Goal: Answer question/provide support: Share knowledge or assist other users

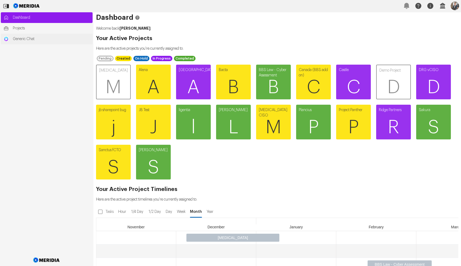
click at [40, 40] on span "Generic Chat" at bounding box center [51, 38] width 77 height 5
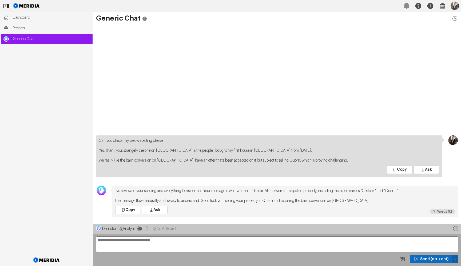
click at [456, 259] on icon "button" at bounding box center [455, 258] width 3 height 3
click at [432, 223] on span "Clear Chat Sesssion" at bounding box center [433, 221] width 41 height 5
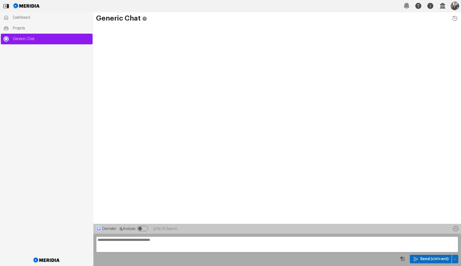
click at [351, 243] on textarea at bounding box center [277, 244] width 363 height 16
drag, startPoint x: 457, startPoint y: 259, endPoint x: 452, endPoint y: 256, distance: 5.9
click at [457, 258] on button "button" at bounding box center [455, 259] width 6 height 9
click at [433, 249] on span "Temp Prompt Document + 0" at bounding box center [433, 248] width 41 height 5
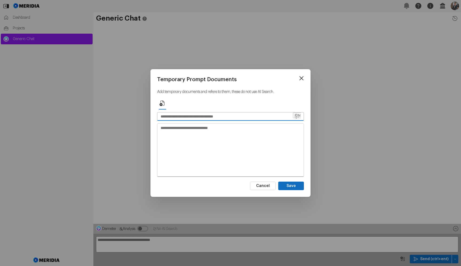
click at [219, 112] on input "text" at bounding box center [225, 116] width 135 height 8
type input "***"
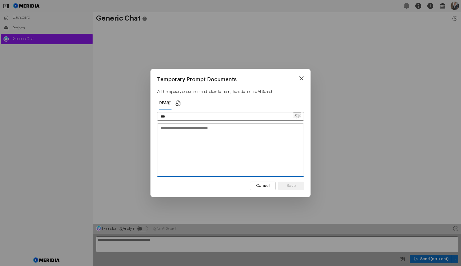
click at [220, 140] on textarea at bounding box center [231, 150] width 146 height 52
paste textarea "**********"
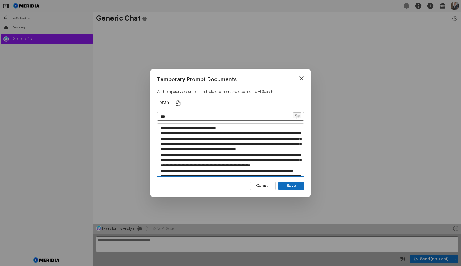
scroll to position [4157, 0]
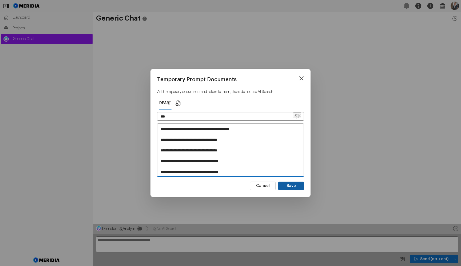
type textarea "**********"
click at [293, 184] on button "Save" at bounding box center [292, 186] width 26 height 9
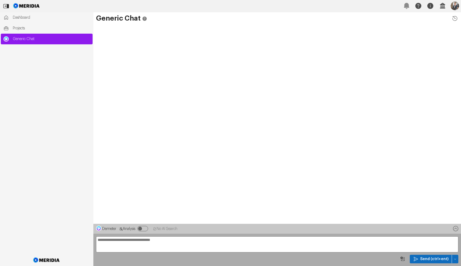
click at [154, 246] on textarea at bounding box center [277, 244] width 363 height 16
type textarea "**********"
click at [445, 258] on span "Send (ctrl+ent)" at bounding box center [435, 258] width 28 height 5
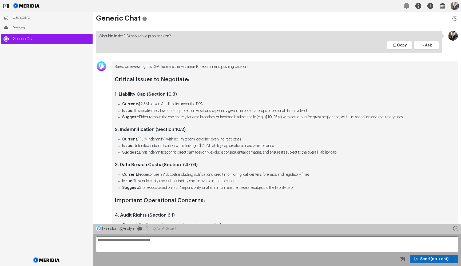
scroll to position [-127, 0]
drag, startPoint x: 140, startPoint y: 111, endPoint x: 295, endPoint y: 111, distance: 154.9
click at [295, 111] on li "Issue: This is extremely low for data protection violations, especially given t…" at bounding box center [289, 111] width 334 height 6
click at [275, 97] on div "Based on reviewing this DPA, here are the key areas I'd recommend pushing back …" at bounding box center [285, 197] width 341 height 267
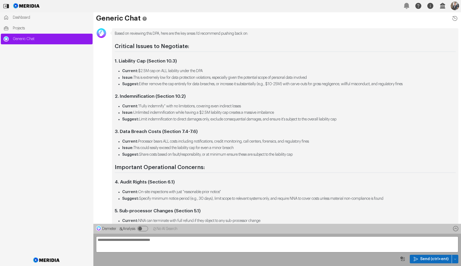
scroll to position [-93, 0]
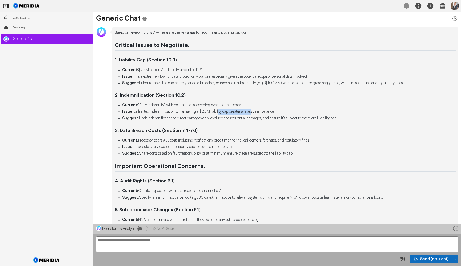
drag, startPoint x: 221, startPoint y: 112, endPoint x: 256, endPoint y: 111, distance: 35.3
click at [256, 111] on li "Issue: Unlimited indemnification while having a $2.5M liability cap creates a m…" at bounding box center [289, 112] width 334 height 6
click at [269, 106] on li "Current: "Fully indemnify" with no limitations, covering even indirect losses" at bounding box center [289, 106] width 334 height 6
click at [199, 241] on textarea "**********" at bounding box center [277, 244] width 363 height 16
type textarea "**********"
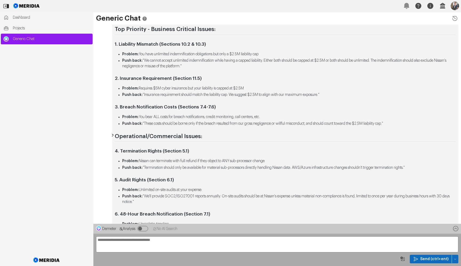
scroll to position [-159, 0]
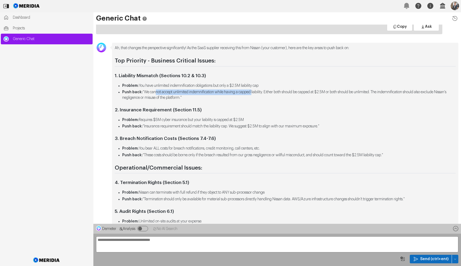
drag, startPoint x: 154, startPoint y: 92, endPoint x: 257, endPoint y: 92, distance: 103.1
click at [257, 92] on li "Push back: "We cannot accept unlimited indemnification while having a capped li…" at bounding box center [289, 94] width 334 height 11
drag, startPoint x: 178, startPoint y: 92, endPoint x: 269, endPoint y: 90, distance: 90.8
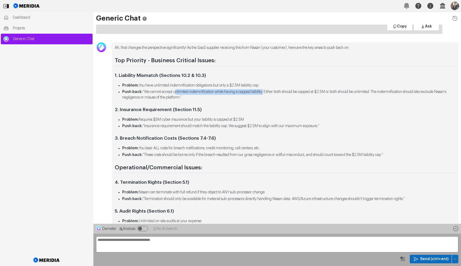
click at [269, 90] on li "Push back: "We cannot accept unlimited indemnification while having a capped li…" at bounding box center [289, 94] width 334 height 11
drag, startPoint x: 156, startPoint y: 85, endPoint x: 269, endPoint y: 80, distance: 113.3
click at [267, 84] on li "Problem: You have unlimited indemnification obligations but only a $2.5M liabil…" at bounding box center [289, 86] width 334 height 6
copy li "unlimited indemnification obligations but only a $2.5M liability cap"
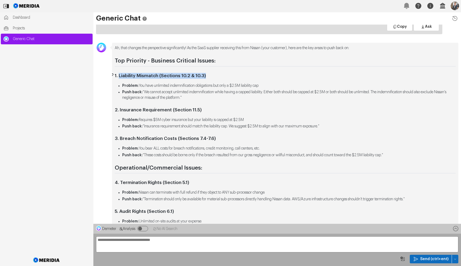
drag, startPoint x: 145, startPoint y: 77, endPoint x: 120, endPoint y: 77, distance: 25.1
click at [120, 77] on h3 "1. Liability Mismatch (Sections 10.2 & 10.3)" at bounding box center [285, 76] width 341 height 6
copy strong "Liability Mismatch (Sections 10.2 & 10.3)"
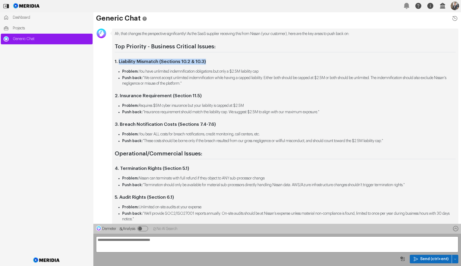
scroll to position [-143, 0]
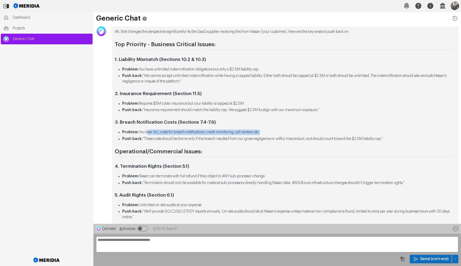
drag, startPoint x: 147, startPoint y: 132, endPoint x: 270, endPoint y: 133, distance: 123.7
click at [270, 133] on li "Problem: You bear ALL costs for breach notifications, credit monitoring, call c…" at bounding box center [289, 133] width 334 height 6
copy li "bear ALL costs for breach notifications, credit monitoring, call centers, etc"
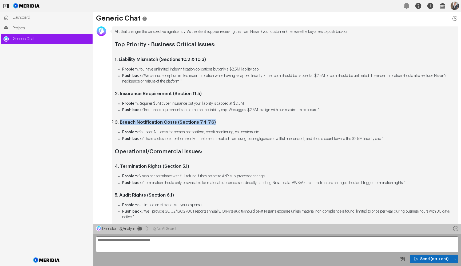
drag, startPoint x: 189, startPoint y: 122, endPoint x: 121, endPoint y: 122, distance: 68.1
click at [121, 122] on strong "3. Breach Notification Costs (Sections 7.4-7.6)" at bounding box center [165, 122] width 101 height 5
copy strong "Breach Notification Costs (Sections 7.4-7.6)"
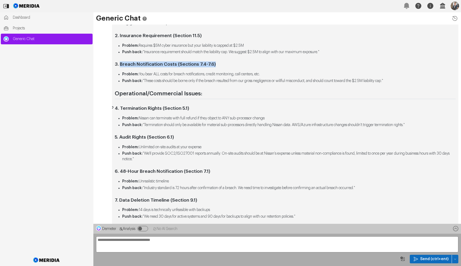
scroll to position [-83, 0]
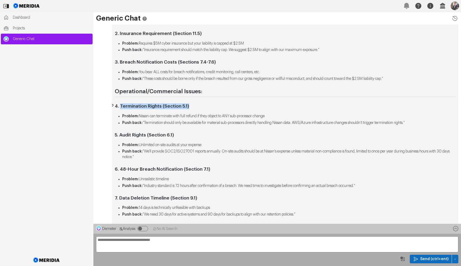
drag, startPoint x: 121, startPoint y: 107, endPoint x: 190, endPoint y: 106, distance: 68.7
click at [189, 106] on strong "4. Termination Rights (Section 5.1)" at bounding box center [152, 106] width 75 height 5
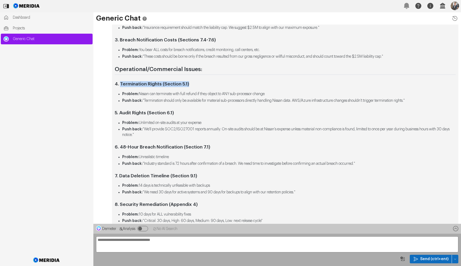
scroll to position [-55, 0]
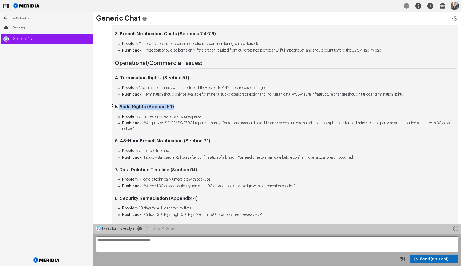
drag, startPoint x: 176, startPoint y: 108, endPoint x: 119, endPoint y: 107, distance: 56.6
click at [119, 107] on h3 "5. Audit Rights (Section 6.1)" at bounding box center [285, 107] width 341 height 6
copy strong "Audit Rights (Section 6.1)"
drag, startPoint x: 140, startPoint y: 118, endPoint x: 209, endPoint y: 118, distance: 68.9
click at [209, 118] on li "Problem: Unlimited on-site audits at your expense" at bounding box center [289, 117] width 334 height 6
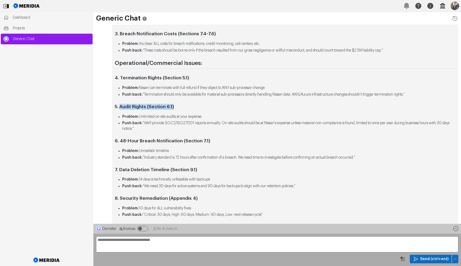
copy li "Unlimited on-site audits at your expense"
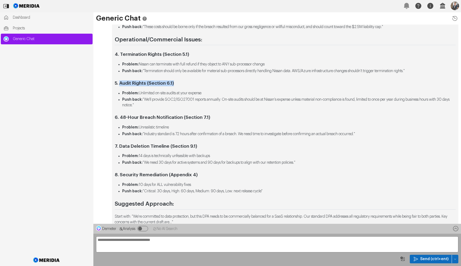
scroll to position [-30, 0]
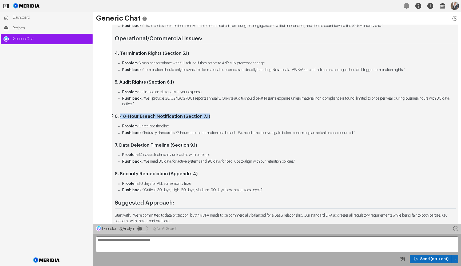
drag, startPoint x: 121, startPoint y: 116, endPoint x: 212, endPoint y: 117, distance: 90.5
click at [212, 117] on h3 "6. 48-Hour Breach Notification (Section 7.1)" at bounding box center [285, 117] width 341 height 6
copy strong "48-Hour Breach Notification (Section 7.1)"
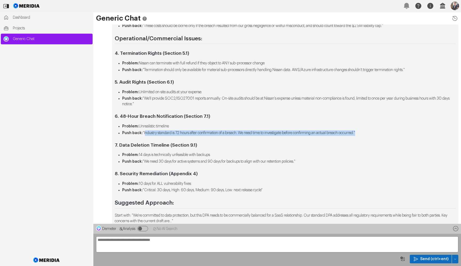
drag, startPoint x: 143, startPoint y: 134, endPoint x: 362, endPoint y: 129, distance: 219.0
click at [370, 131] on li "Push back: "Industry standard is 72 hours after confirmation of a breach. We ne…" at bounding box center [289, 133] width 334 height 6
copy li "Industry standard is 72 hours after confirmation of a breach. We need time to i…"
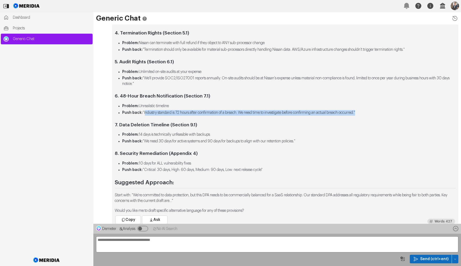
scroll to position [0, 0]
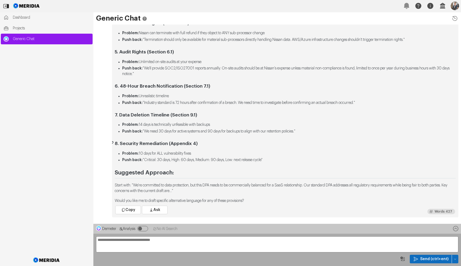
drag, startPoint x: 122, startPoint y: 143, endPoint x: 200, endPoint y: 143, distance: 78.2
click at [202, 142] on h3 "8. Security Remediation (Appendix 4)" at bounding box center [285, 144] width 341 height 6
drag, startPoint x: 199, startPoint y: 143, endPoint x: 121, endPoint y: 144, distance: 78.5
click at [121, 144] on h3 "8. Security Remediation (Appendix 4)" at bounding box center [285, 144] width 341 height 6
copy strong "Security Remediation (Appendix 4)"
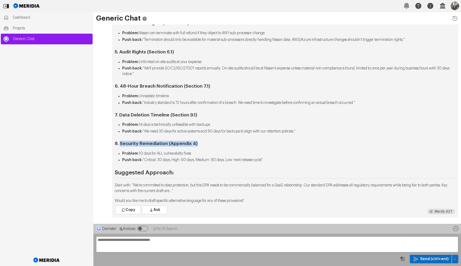
click at [148, 155] on li "Problem: 10 days for ALL vulnerability fixes" at bounding box center [289, 154] width 334 height 6
drag, startPoint x: 140, startPoint y: 154, endPoint x: 191, endPoint y: 154, distance: 51.0
click at [191, 154] on li "Problem: 10 days for ALL vulnerability fixes" at bounding box center [289, 154] width 334 height 6
drag, startPoint x: 196, startPoint y: 154, endPoint x: 143, endPoint y: 152, distance: 53.7
click at [140, 154] on li "Problem: 10 days for ALL vulnerability fixes" at bounding box center [289, 154] width 334 height 6
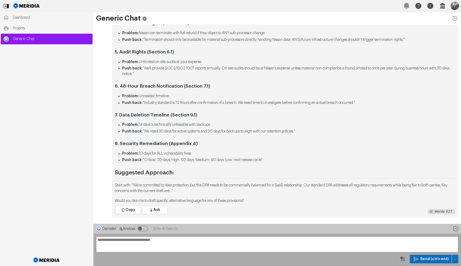
copy li "10 days for ALL vulnerability fixes"
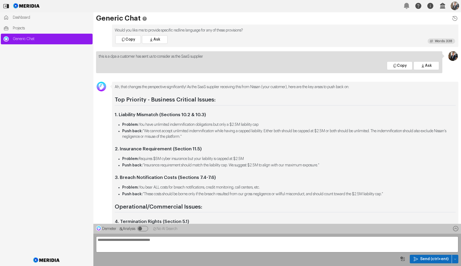
scroll to position [-24, 0]
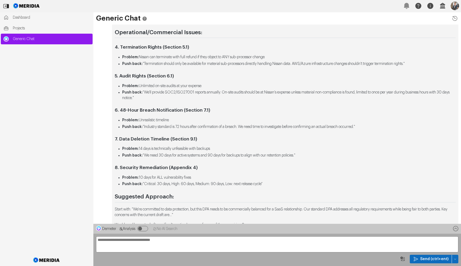
click at [140, 240] on textarea "**********" at bounding box center [277, 244] width 363 height 16
type textarea "**********"
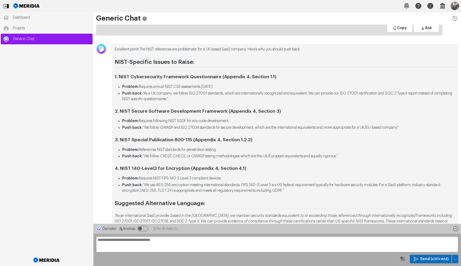
scroll to position [-64, 0]
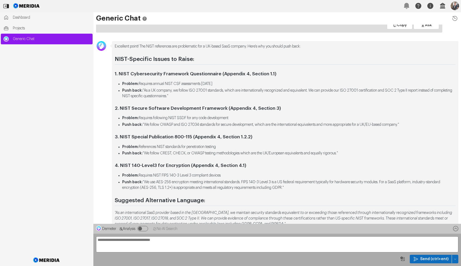
drag, startPoint x: 140, startPoint y: 84, endPoint x: 191, endPoint y: 79, distance: 50.5
click at [224, 83] on li "Problem: Requires annual NIST CSF assessments within 15 days" at bounding box center [289, 84] width 334 height 6
drag, startPoint x: 146, startPoint y: 75, endPoint x: 281, endPoint y: 75, distance: 135.4
click at [281, 75] on h3 "1. NIST Cybersecurity Framework Questionnaire (Appendix 4, Section 1.1)" at bounding box center [285, 74] width 341 height 6
drag, startPoint x: 229, startPoint y: 83, endPoint x: 142, endPoint y: 87, distance: 87.2
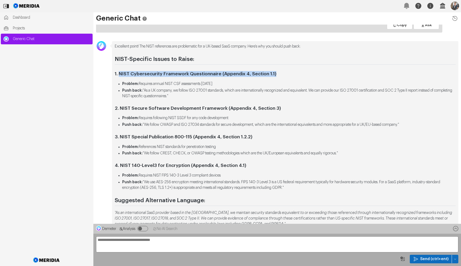
click at [139, 86] on li "Problem: Requires annual NIST CSF assessments within 15 days" at bounding box center [289, 84] width 334 height 6
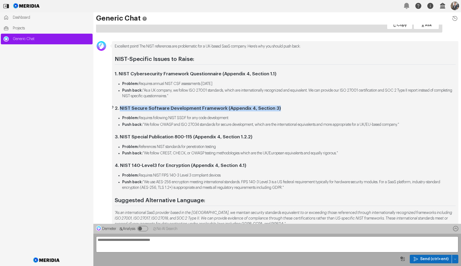
drag, startPoint x: 120, startPoint y: 108, endPoint x: 278, endPoint y: 109, distance: 158.4
click at [278, 109] on strong "2. NIST Secure Software Development Framework (Appendix 4, Section 3)" at bounding box center [198, 108] width 166 height 5
drag, startPoint x: 176, startPoint y: 92, endPoint x: 150, endPoint y: 91, distance: 26.2
click at [176, 92] on li "Push back: "As a UK company, we follow ISO 27001 standards, which are internati…" at bounding box center [289, 93] width 334 height 11
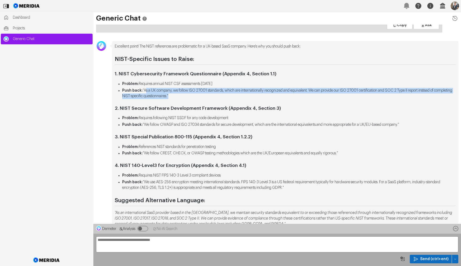
drag, startPoint x: 144, startPoint y: 90, endPoint x: 190, endPoint y: 93, distance: 46.5
click at [191, 95] on li "Push back: "As a UK company, we follow ISO 27001 standards, which are internati…" at bounding box center [289, 93] width 334 height 11
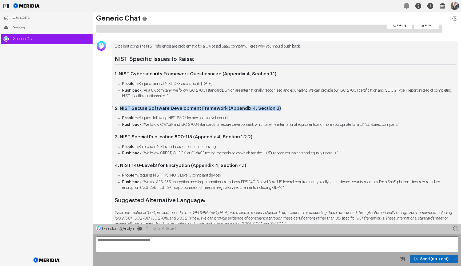
drag, startPoint x: 153, startPoint y: 109, endPoint x: 284, endPoint y: 108, distance: 130.6
click at [284, 108] on h3 "2. NIST Secure Software Development Framework (Appendix 4, Section 3)" at bounding box center [285, 108] width 341 height 6
drag, startPoint x: 139, startPoint y: 118, endPoint x: 237, endPoint y: 118, distance: 97.5
click at [237, 118] on li "Problem: Requires following NIST SSDF for any code development" at bounding box center [289, 118] width 334 height 6
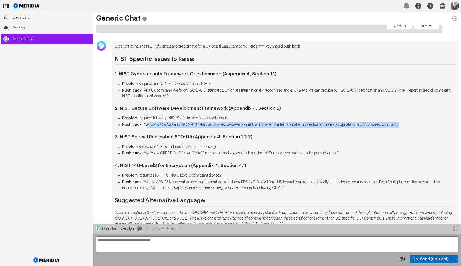
drag, startPoint x: 144, startPoint y: 125, endPoint x: 413, endPoint y: 125, distance: 268.9
click at [413, 125] on li "Push back: "We follow OWASP and ISO 27034 standards for secure development, whi…" at bounding box center [289, 125] width 334 height 6
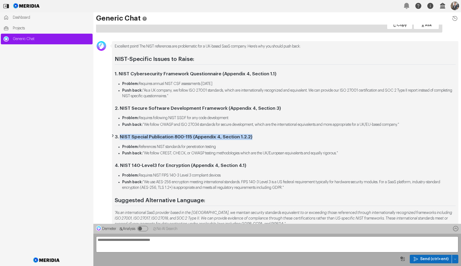
drag, startPoint x: 121, startPoint y: 136, endPoint x: 257, endPoint y: 137, distance: 136.7
click at [257, 137] on h3 "3. NIST Special Publication 800-115 (Appendix 4, Section 1.2.2)" at bounding box center [285, 137] width 341 height 6
drag, startPoint x: 140, startPoint y: 148, endPoint x: 234, endPoint y: 144, distance: 93.8
click at [227, 146] on li "Problem: References NIST standards for penetration testing" at bounding box center [289, 147] width 334 height 6
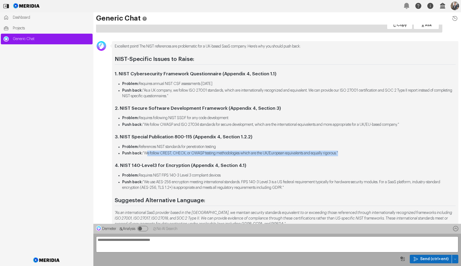
drag, startPoint x: 144, startPoint y: 153, endPoint x: 347, endPoint y: 152, distance: 203.5
click at [347, 152] on li "Push back: "We follow CREST, CHECK, or OWASP testing methodologies which are th…" at bounding box center [289, 154] width 334 height 6
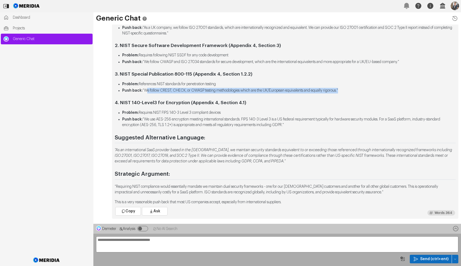
scroll to position [0, 0]
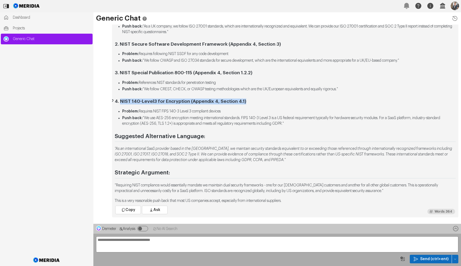
drag, startPoint x: 121, startPoint y: 102, endPoint x: 246, endPoint y: 102, distance: 125.3
click at [246, 102] on h3 "4. NIST 140-Level3 for Encryption (Appendix 4, Section 4.1)" at bounding box center [285, 102] width 341 height 6
drag, startPoint x: 140, startPoint y: 112, endPoint x: 227, endPoint y: 111, distance: 87.3
click at [227, 111] on li "Problem: Requires NIST FIPS 140-3 Level 3 compliant devices" at bounding box center [289, 112] width 334 height 6
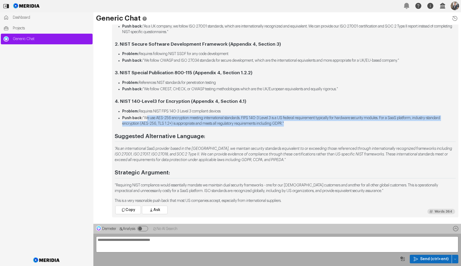
drag, startPoint x: 144, startPoint y: 118, endPoint x: 306, endPoint y: 123, distance: 161.9
click at [306, 123] on li "Push back: "We use AES-256 encryption meeting international standards. FIPS 140…" at bounding box center [289, 120] width 334 height 11
